Goal: Information Seeking & Learning: Learn about a topic

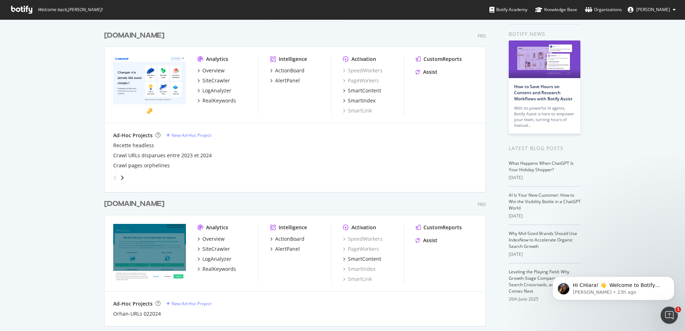
scroll to position [36, 0]
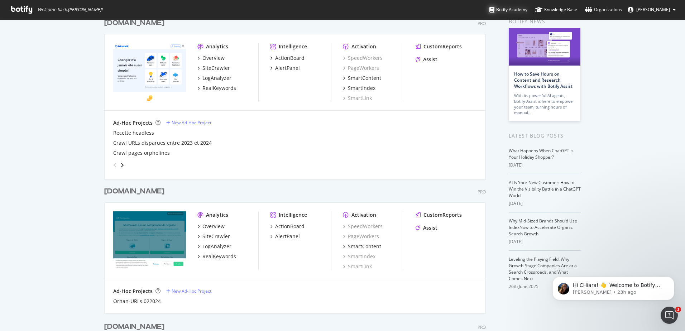
click at [516, 8] on div "Botify Academy" at bounding box center [509, 9] width 38 height 7
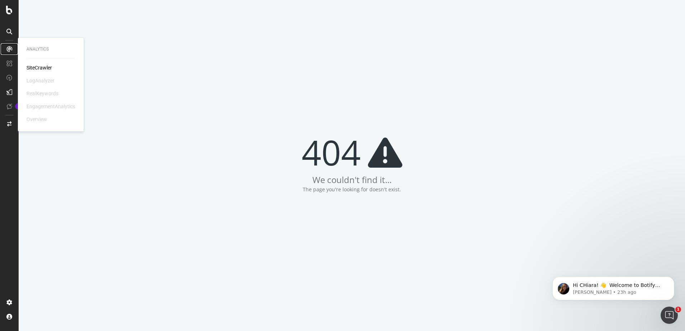
click at [7, 45] on div at bounding box center [9, 48] width 11 height 11
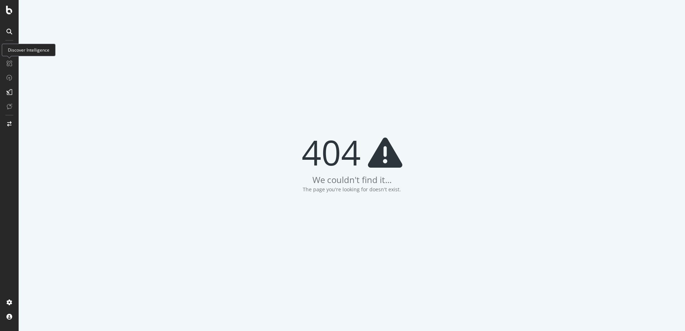
click at [12, 52] on div "Discover Intelligence" at bounding box center [29, 50] width 54 height 13
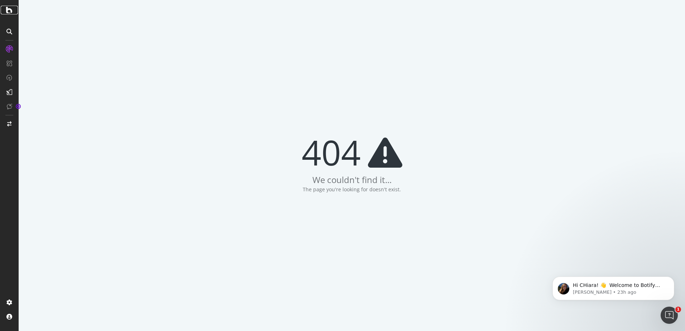
click at [14, 12] on div at bounding box center [9, 10] width 17 height 9
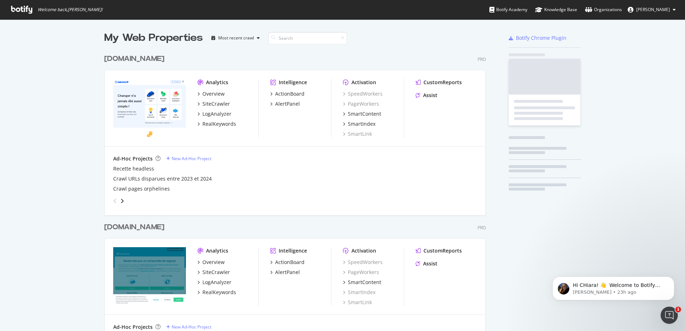
scroll to position [886, 382]
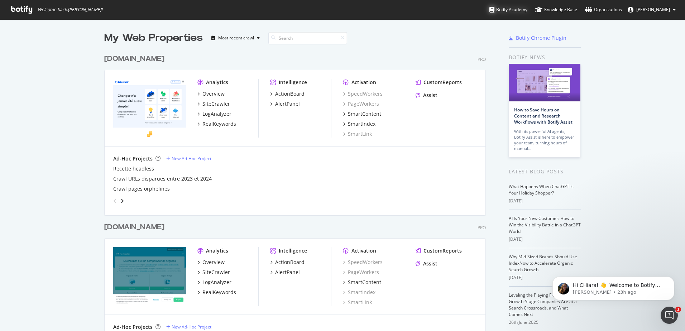
click at [514, 7] on div "Botify Academy" at bounding box center [509, 9] width 38 height 7
